Goal: Use online tool/utility: Utilize a website feature to perform a specific function

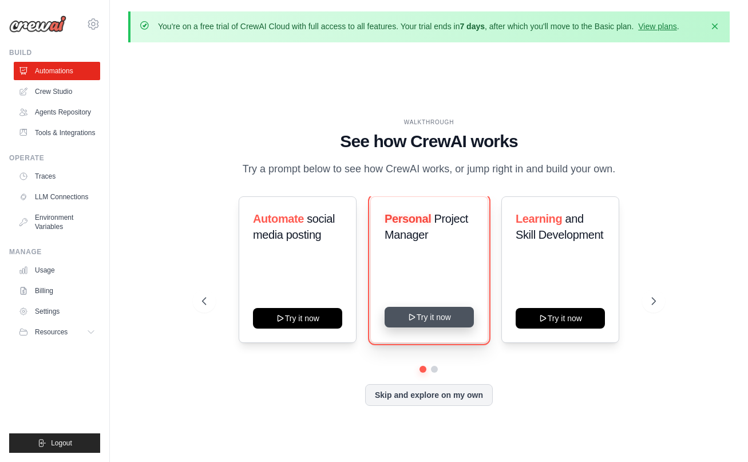
click at [435, 327] on button "Try it now" at bounding box center [429, 317] width 89 height 21
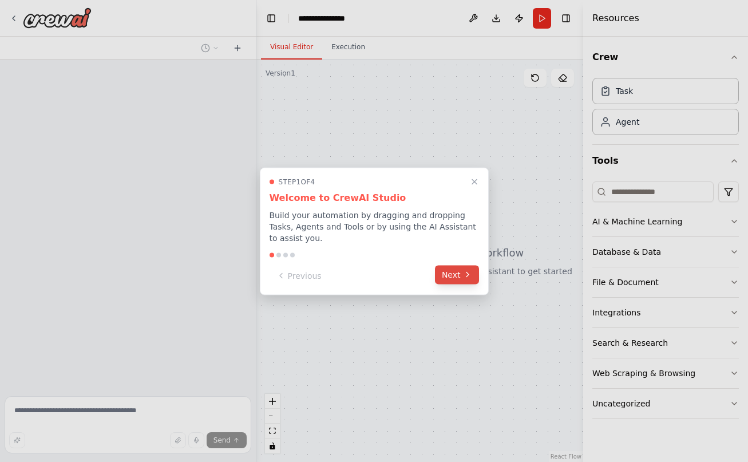
click at [470, 278] on icon at bounding box center [467, 274] width 9 height 9
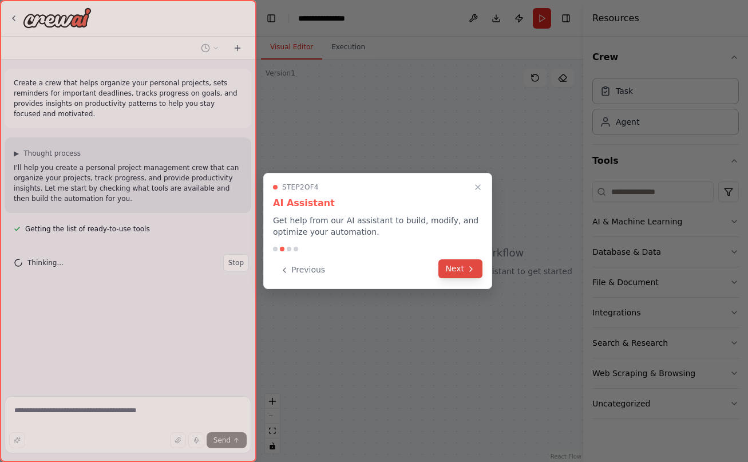
click at [467, 274] on button "Next" at bounding box center [460, 268] width 44 height 19
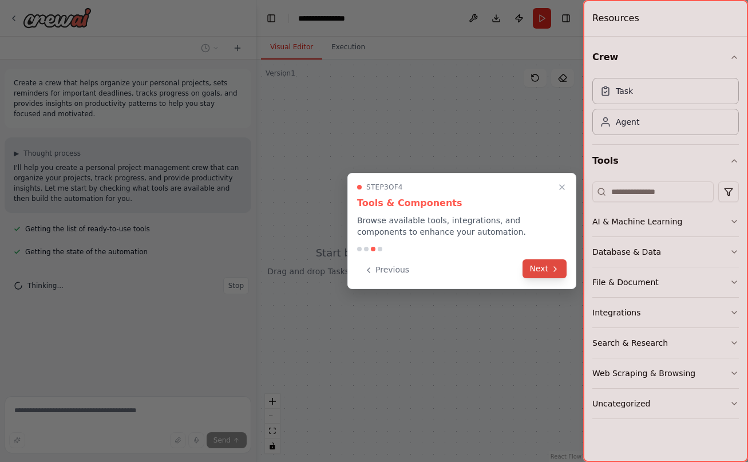
click at [541, 271] on button "Next" at bounding box center [545, 268] width 44 height 19
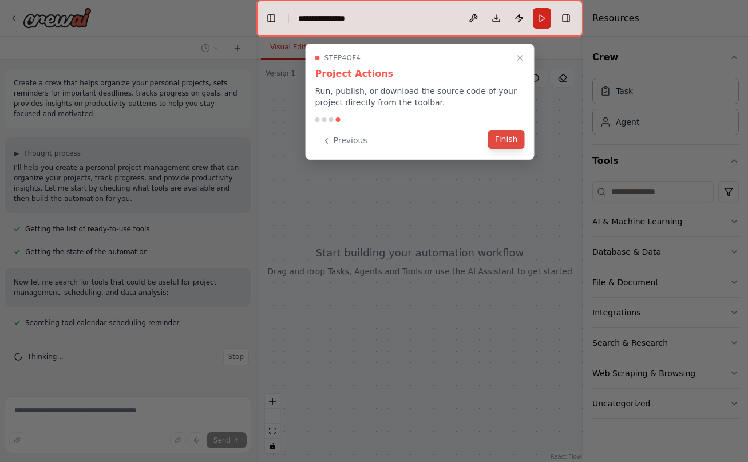
click at [511, 143] on button "Finish" at bounding box center [506, 139] width 37 height 19
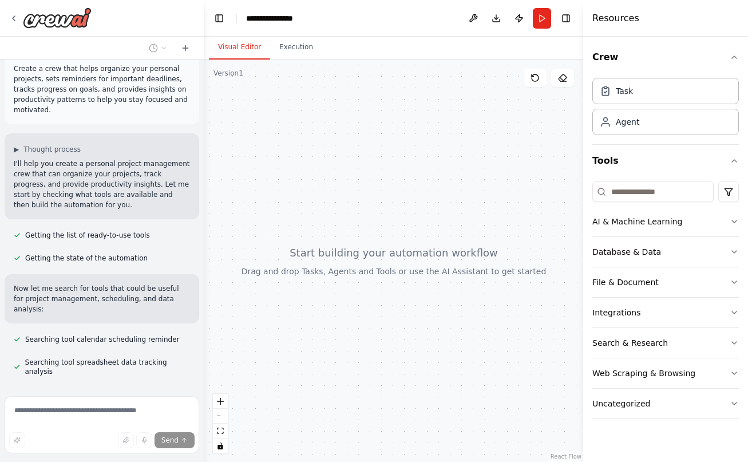
drag, startPoint x: 256, startPoint y: 119, endPoint x: 204, endPoint y: 124, distance: 52.3
click at [204, 124] on div "**********" at bounding box center [374, 231] width 748 height 462
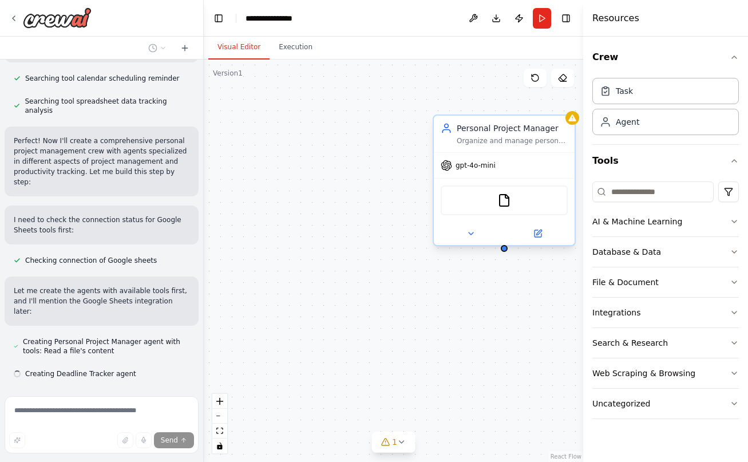
scroll to position [278, 0]
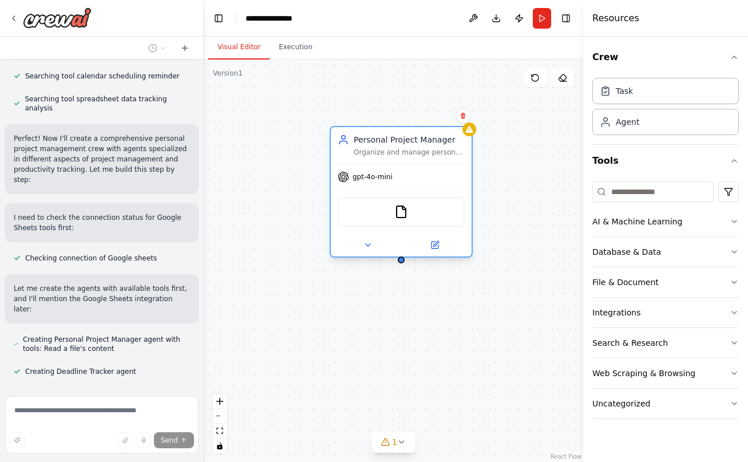
drag, startPoint x: 555, startPoint y: 143, endPoint x: 448, endPoint y: 159, distance: 108.3
click at [448, 159] on div "Personal Project Manager Organize and manage personal projects for {user_name},…" at bounding box center [401, 192] width 143 height 132
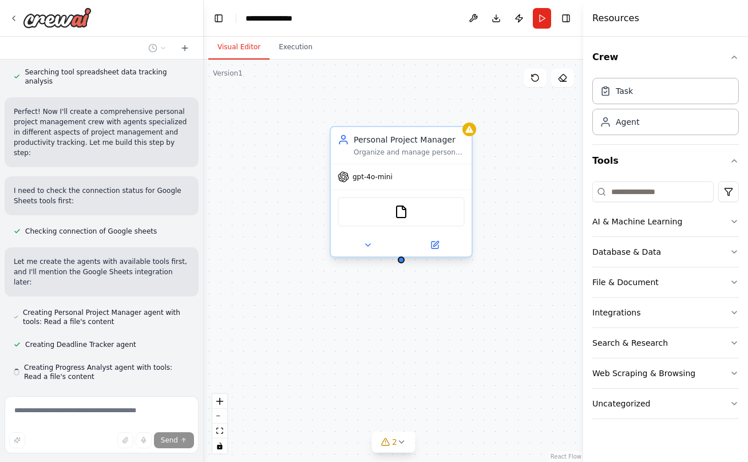
scroll to position [310, 0]
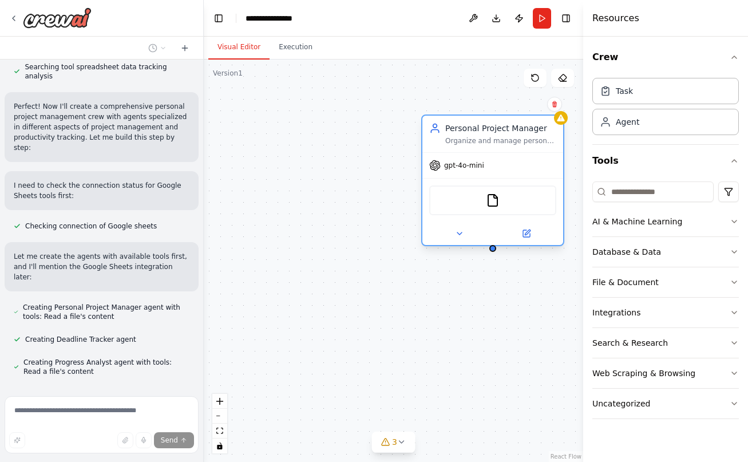
drag, startPoint x: 476, startPoint y: 124, endPoint x: 371, endPoint y: 113, distance: 104.7
click at [445, 122] on div "Personal Project Manager" at bounding box center [500, 127] width 111 height 11
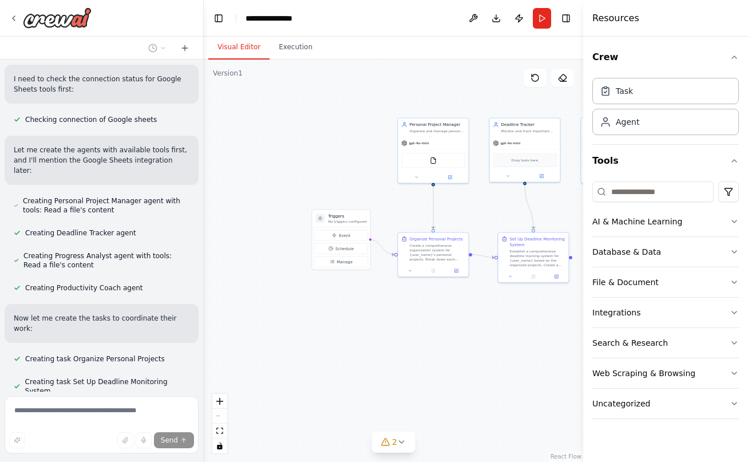
scroll to position [439, 0]
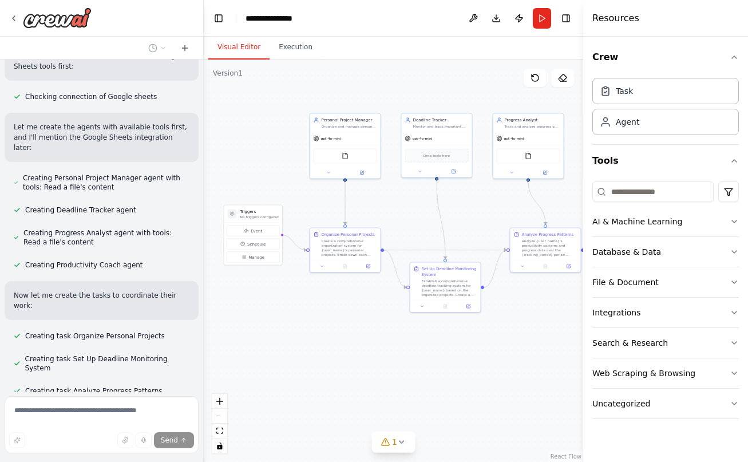
drag, startPoint x: 367, startPoint y: 115, endPoint x: 278, endPoint y: 108, distance: 89.5
click at [278, 110] on div ".deletable-edge-delete-btn { width: 20px; height: 20px; border: 0px solid #ffff…" at bounding box center [393, 261] width 379 height 402
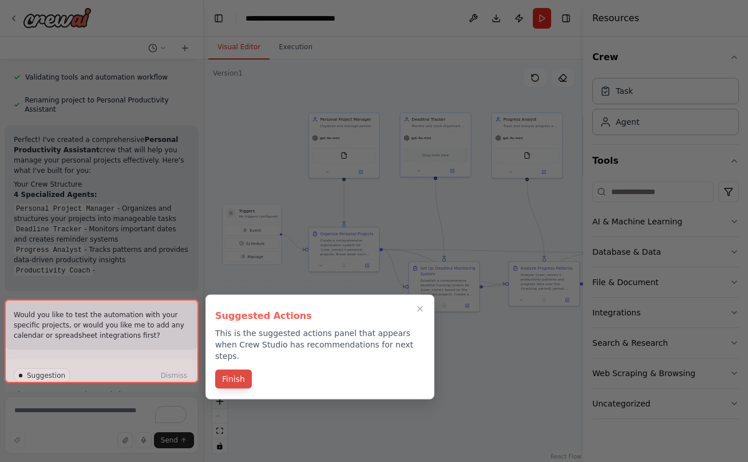
click at [240, 373] on button "Finish" at bounding box center [233, 379] width 37 height 19
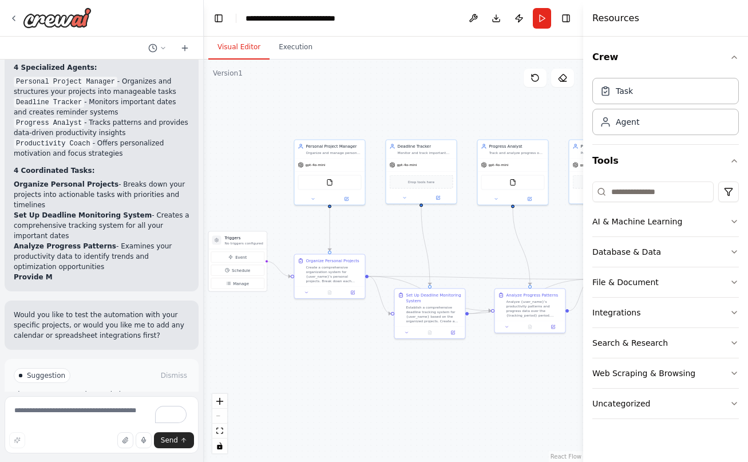
drag, startPoint x: 362, startPoint y: 340, endPoint x: 345, endPoint y: 367, distance: 31.6
click at [345, 367] on div ".deletable-edge-delete-btn { width: 20px; height: 20px; border: 0px solid #ffff…" at bounding box center [393, 261] width 379 height 402
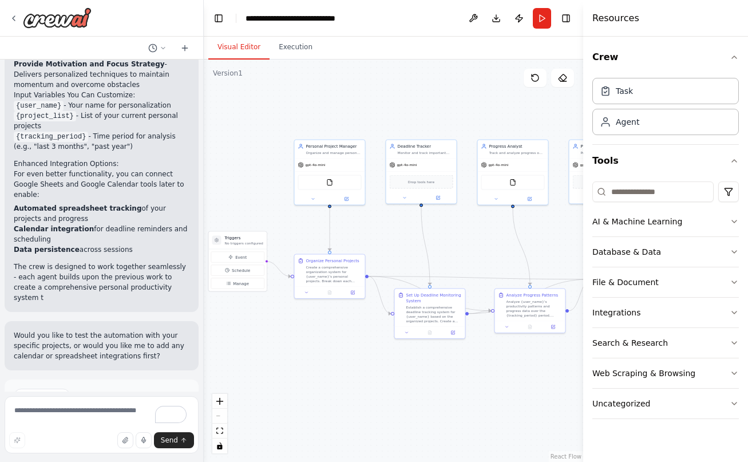
scroll to position [1206, 0]
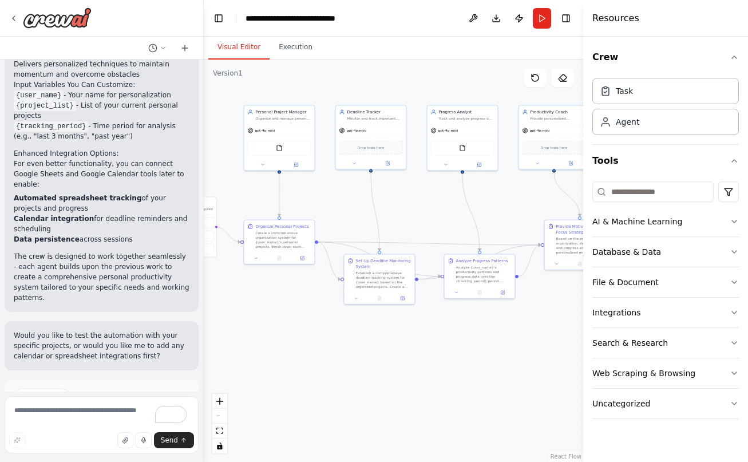
drag, startPoint x: 473, startPoint y: 246, endPoint x: 424, endPoint y: 212, distance: 60.5
click at [424, 212] on div ".deletable-edge-delete-btn { width: 20px; height: 20px; border: 0px solid #ffff…" at bounding box center [393, 261] width 379 height 402
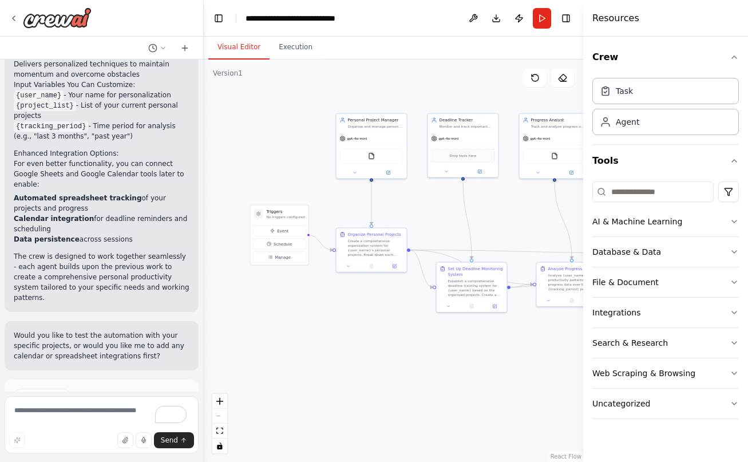
drag, startPoint x: 343, startPoint y: 209, endPoint x: 436, endPoint y: 218, distance: 93.1
click at [436, 217] on div ".deletable-edge-delete-btn { width: 20px; height: 20px; border: 0px solid #ffff…" at bounding box center [393, 261] width 379 height 402
click at [642, 122] on div "Agent" at bounding box center [665, 121] width 147 height 26
click at [711, 221] on button "AI & Machine Learning" at bounding box center [665, 222] width 147 height 30
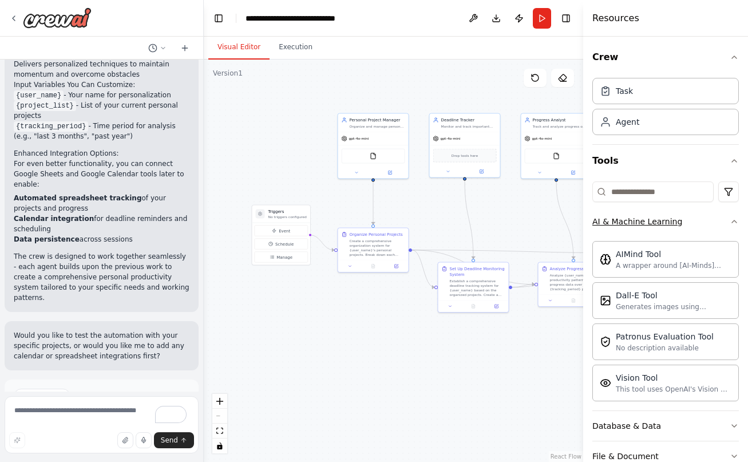
click at [712, 221] on button "AI & Machine Learning" at bounding box center [665, 222] width 147 height 30
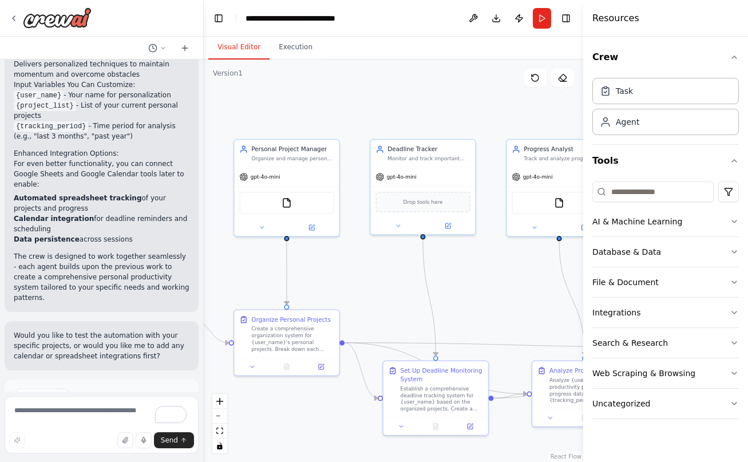
drag, startPoint x: 469, startPoint y: 215, endPoint x: 314, endPoint y: 224, distance: 155.4
click at [322, 242] on div ".deletable-edge-delete-btn { width: 20px; height: 20px; border: 0px solid #ffff…" at bounding box center [393, 261] width 379 height 402
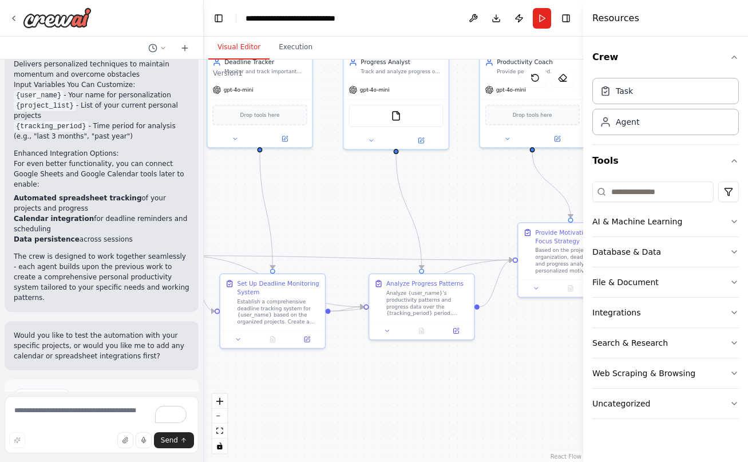
drag, startPoint x: 481, startPoint y: 205, endPoint x: 358, endPoint y: 172, distance: 127.5
click at [358, 172] on div ".deletable-edge-delete-btn { width: 20px; height: 20px; border: 0px solid #ffff…" at bounding box center [393, 261] width 379 height 402
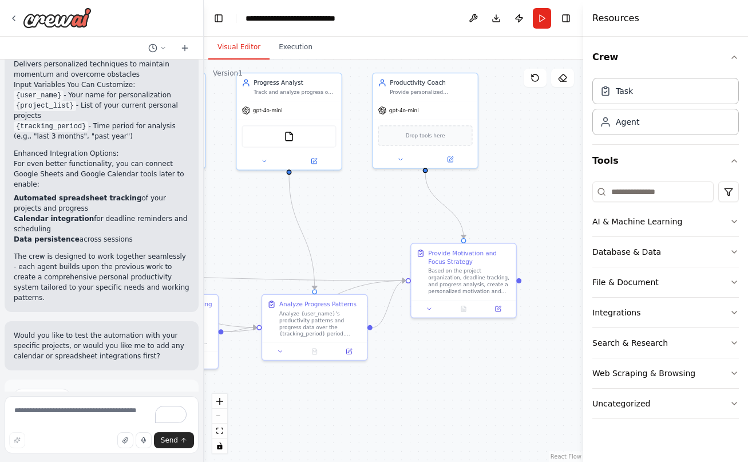
drag, startPoint x: 493, startPoint y: 182, endPoint x: 386, endPoint y: 202, distance: 108.9
click at [386, 202] on div ".deletable-edge-delete-btn { width: 20px; height: 20px; border: 0px solid #ffff…" at bounding box center [393, 261] width 379 height 402
click at [540, 19] on button "Run" at bounding box center [542, 18] width 18 height 21
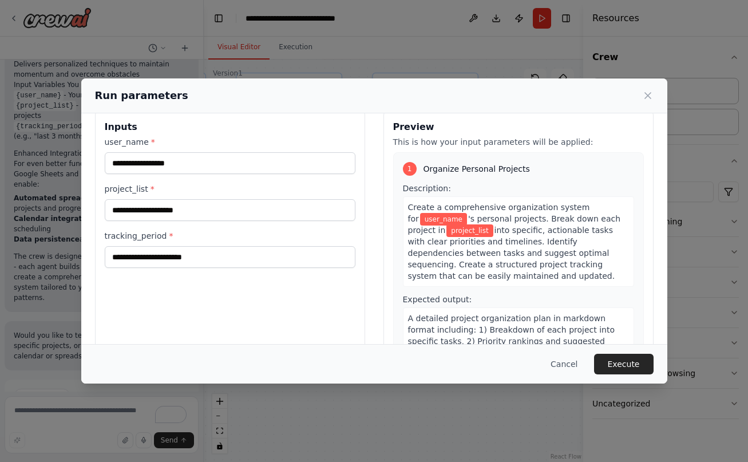
scroll to position [68, 0]
